Goal: Find specific page/section: Find specific page/section

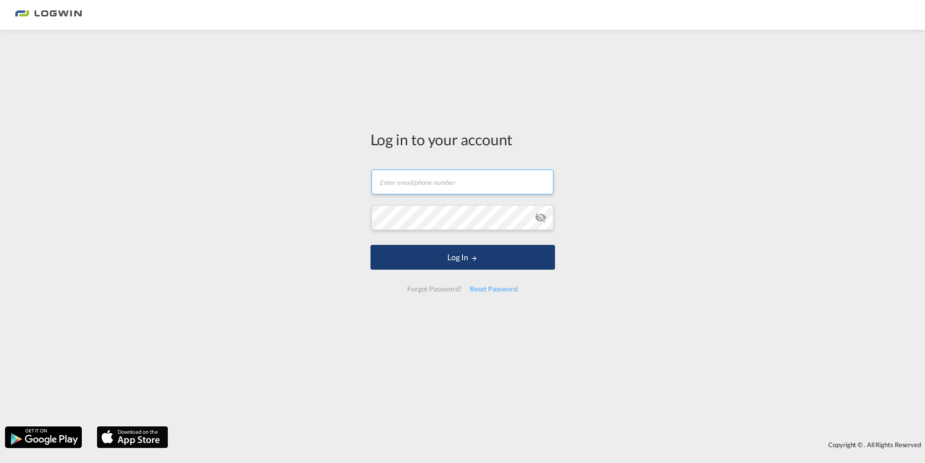
type input "[PERSON_NAME][EMAIL_ADDRESS][PERSON_NAME][DOMAIN_NAME]"
click at [450, 263] on button "Log In" at bounding box center [462, 257] width 184 height 25
